Goal: Task Accomplishment & Management: Use online tool/utility

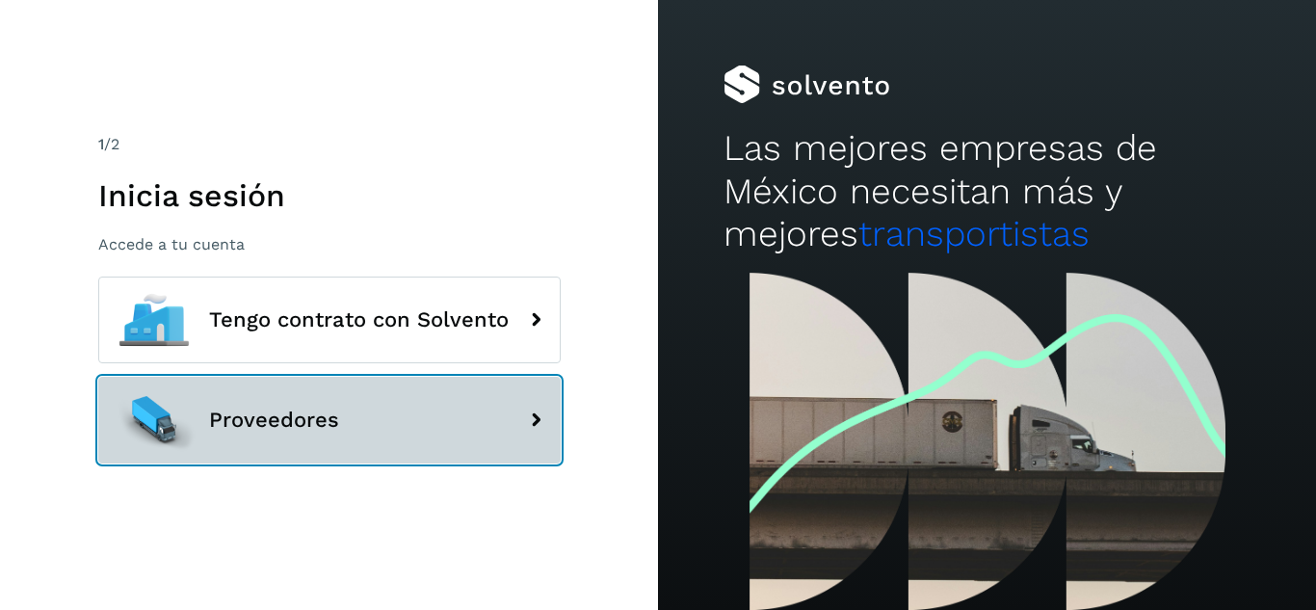
click at [380, 437] on button "Proveedores" at bounding box center [329, 420] width 462 height 87
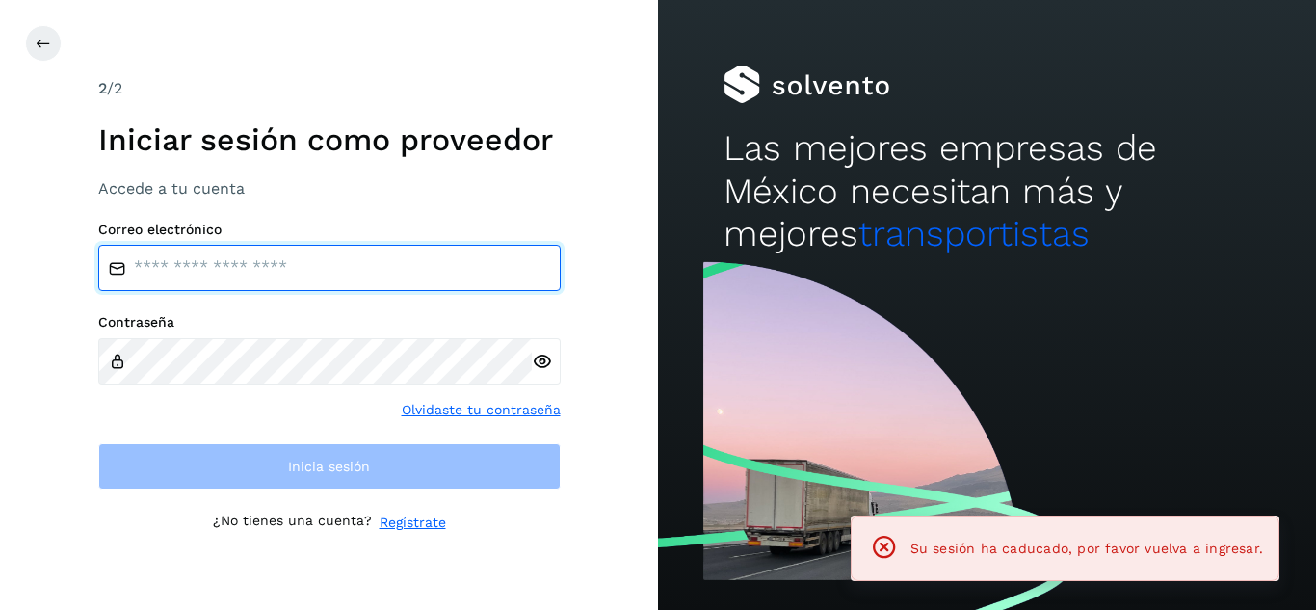
click at [369, 289] on input "email" at bounding box center [329, 268] width 462 height 46
type input "**********"
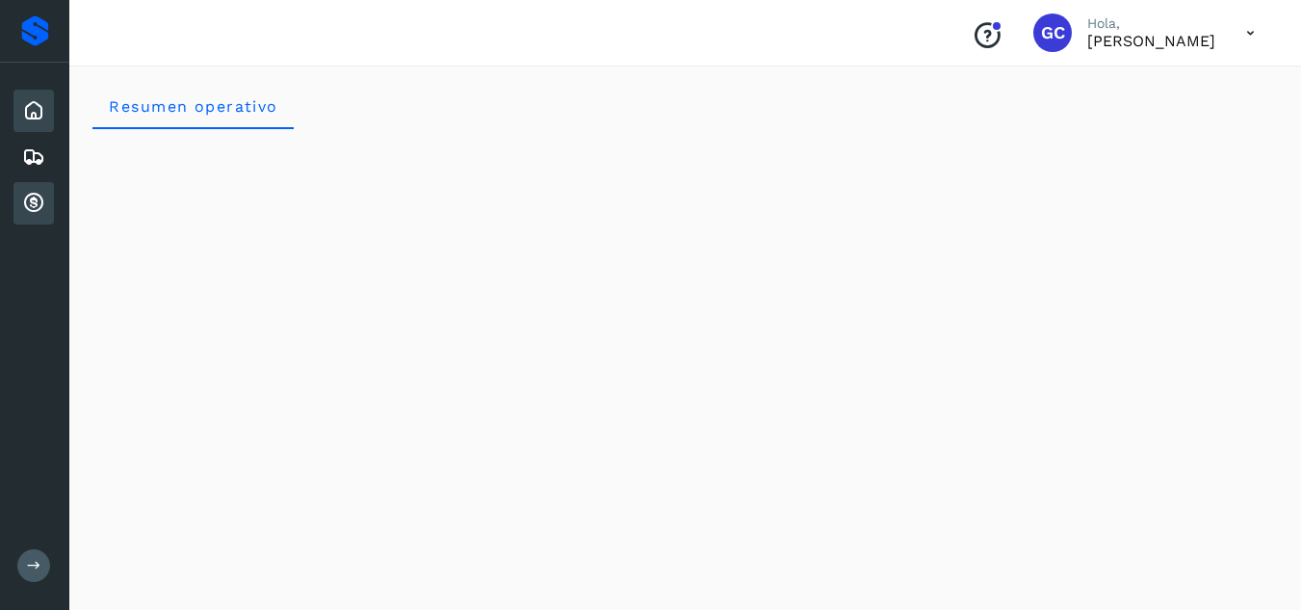
click at [36, 207] on icon at bounding box center [33, 203] width 23 height 23
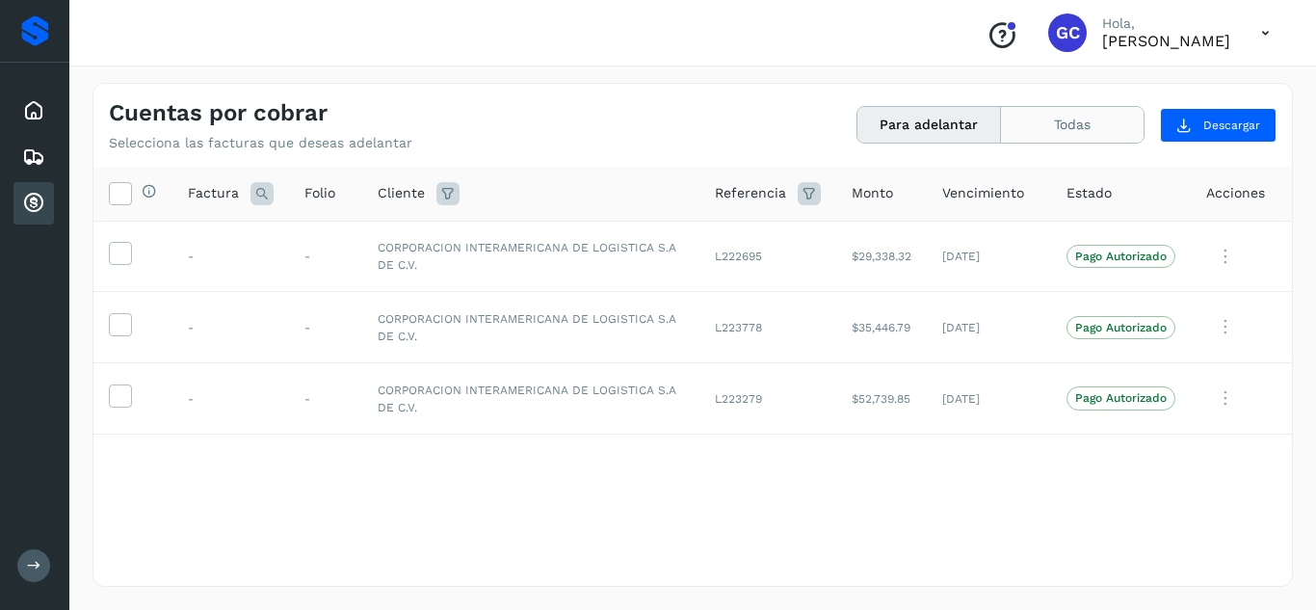
click at [1084, 138] on button "Todas" at bounding box center [1072, 125] width 143 height 36
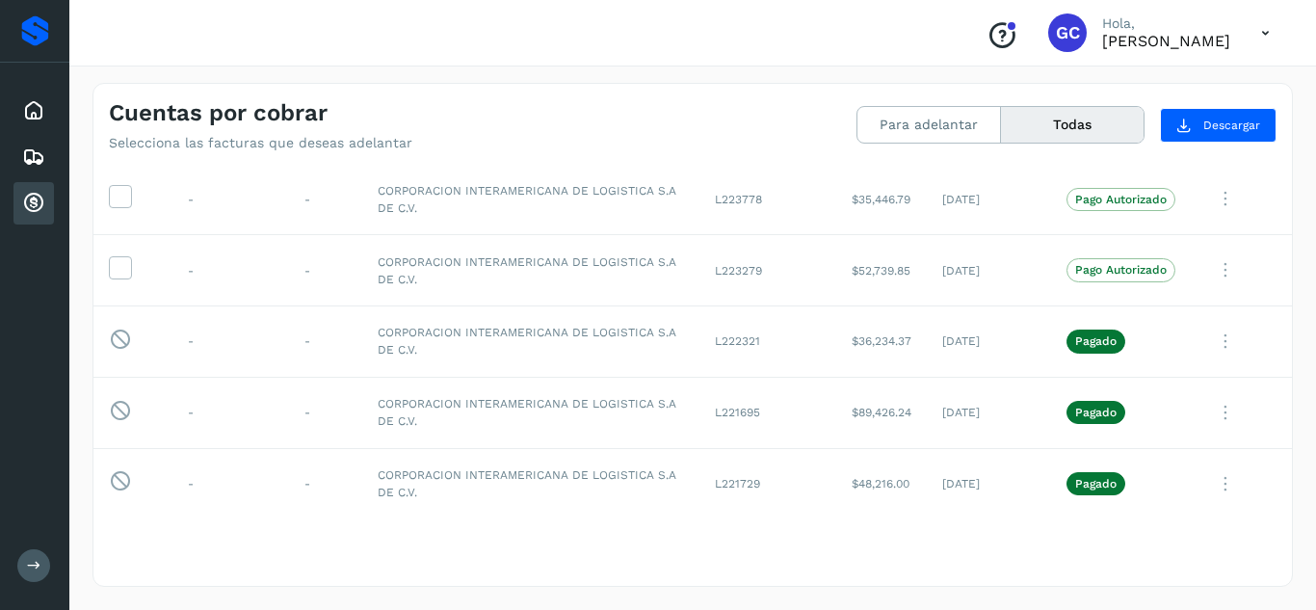
scroll to position [112, 0]
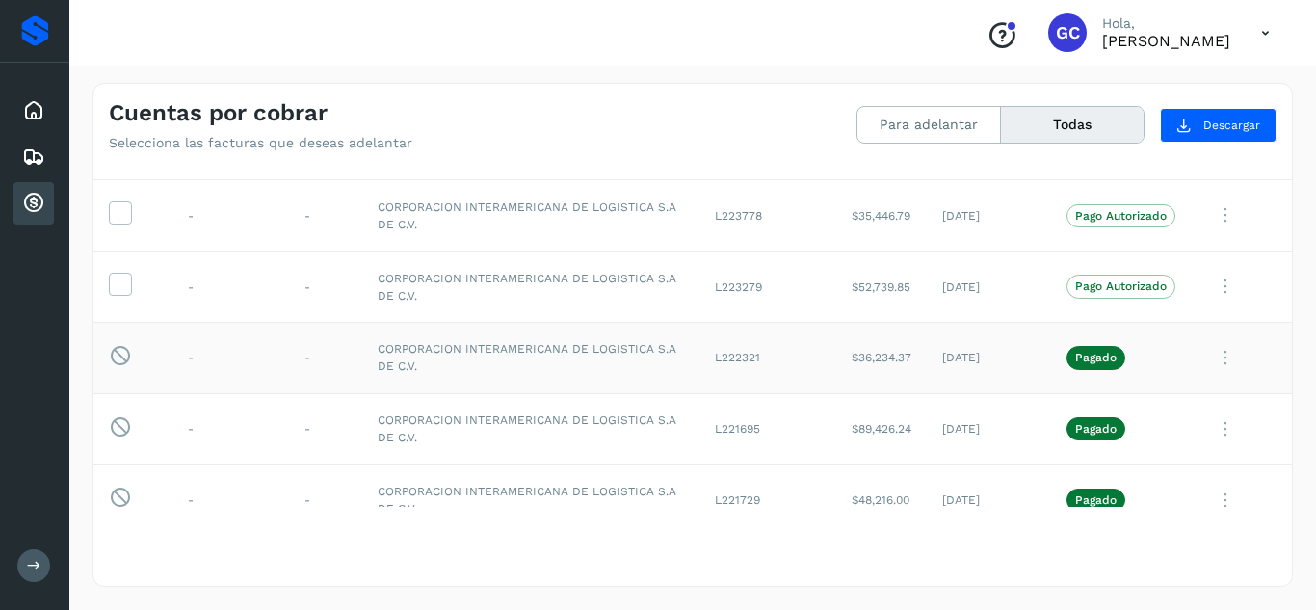
click at [896, 356] on td "$36,234.37" at bounding box center [881, 357] width 91 height 71
click at [878, 357] on td "$36,234.37" at bounding box center [881, 357] width 91 height 71
click at [1215, 363] on icon at bounding box center [1225, 357] width 39 height 39
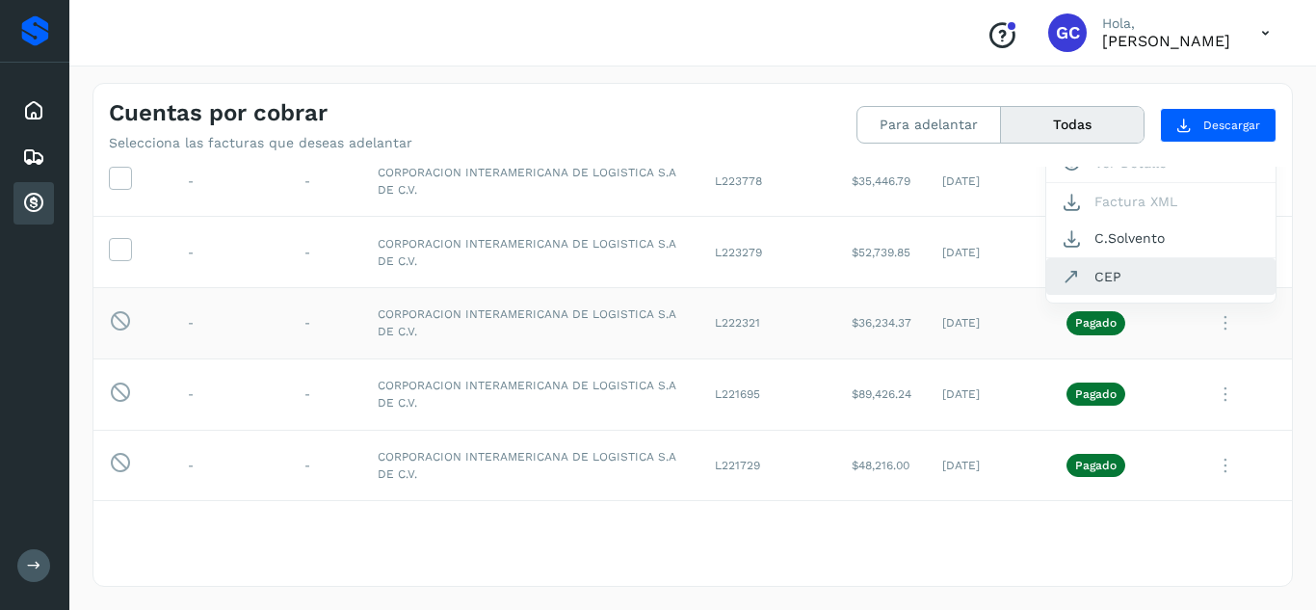
click at [1098, 276] on button "CEP" at bounding box center [1160, 276] width 229 height 37
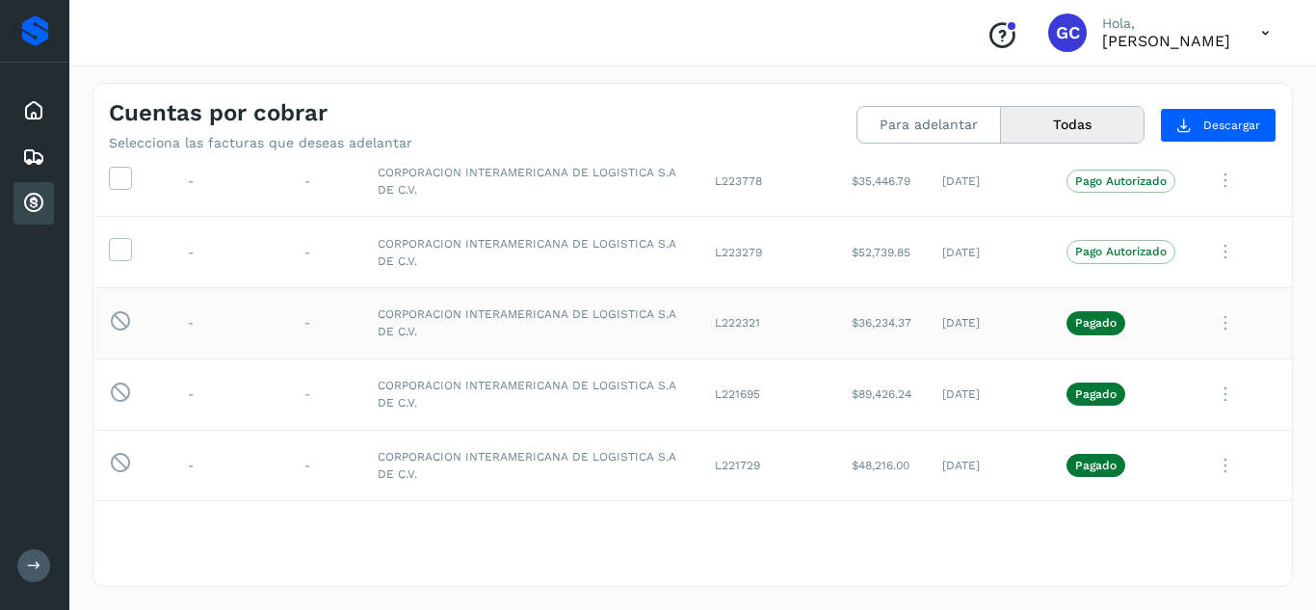
click at [721, 513] on div "Selecciona todas las facturas disponibles para adelanto Factura Folio Cliente R…" at bounding box center [692, 375] width 1198 height 417
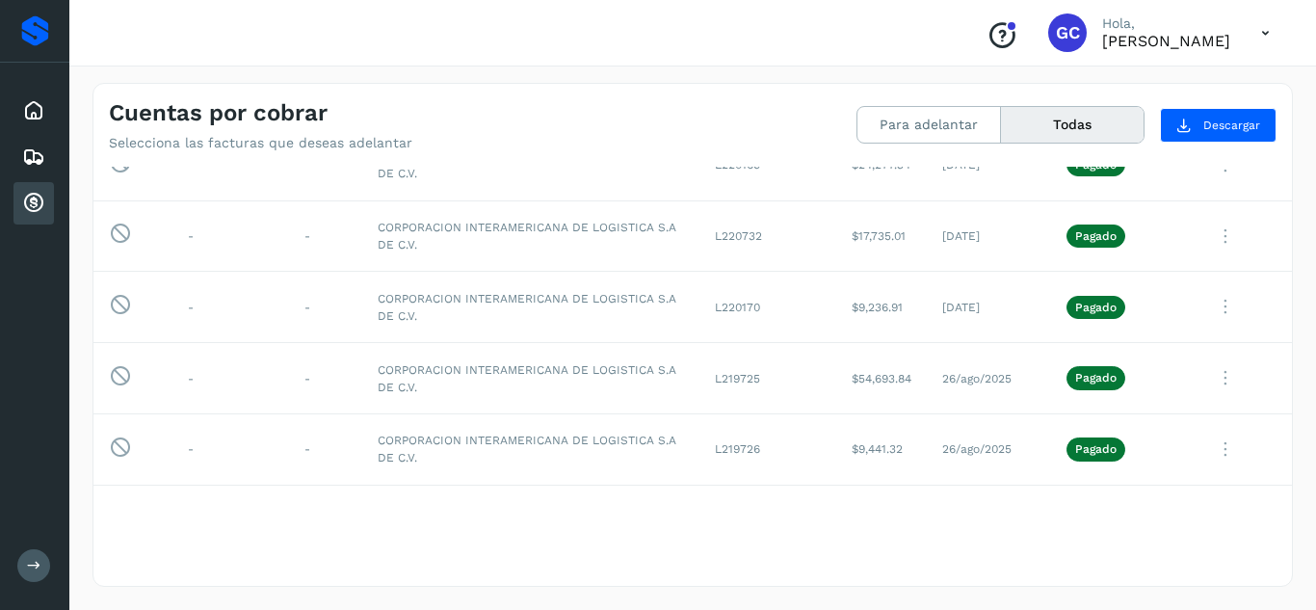
scroll to position [731, 0]
